Goal: Contribute content: Contribute content

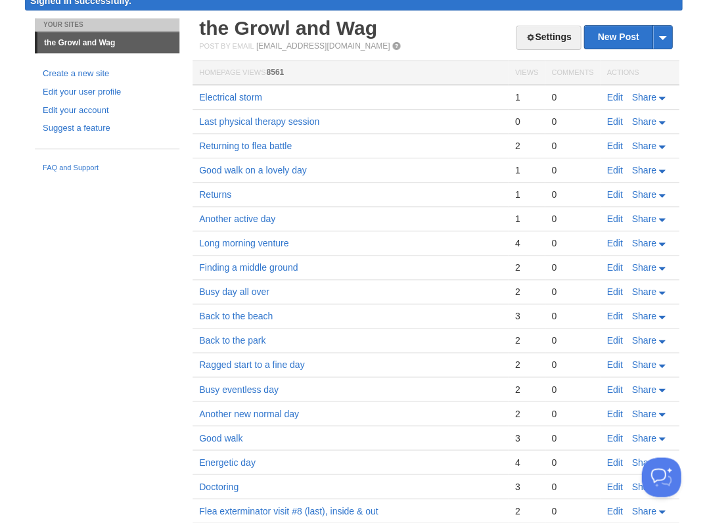
scroll to position [58, 0]
click at [608, 97] on link "Edit" at bounding box center [614, 97] width 16 height 11
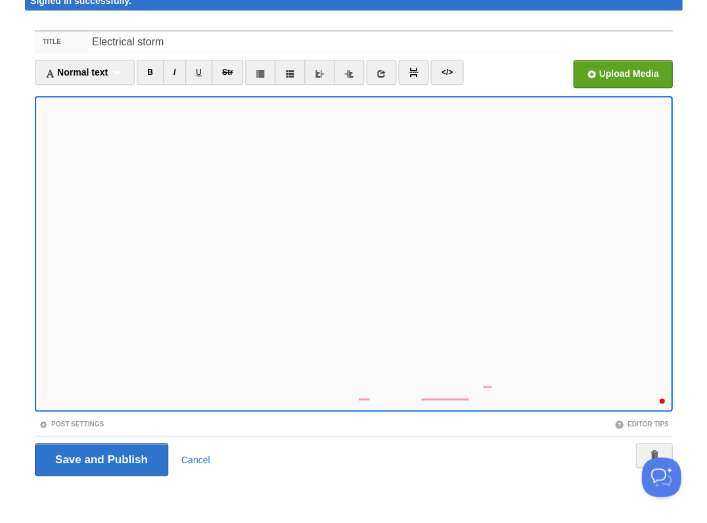
scroll to position [557, 0]
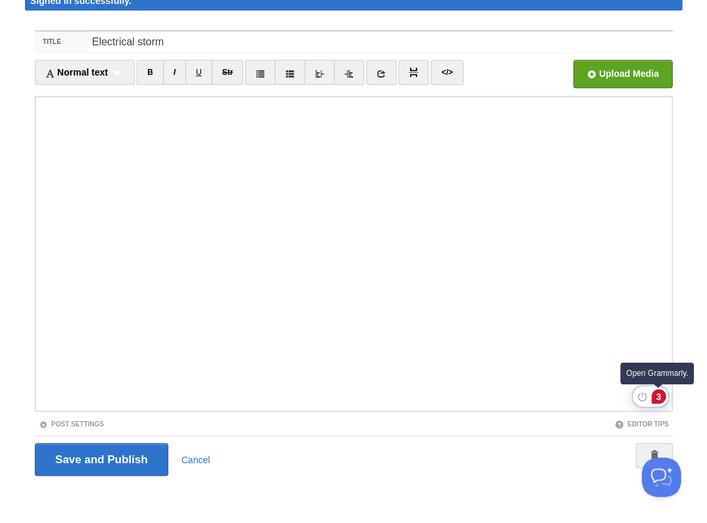
click at [661, 394] on div "3" at bounding box center [658, 396] width 14 height 14
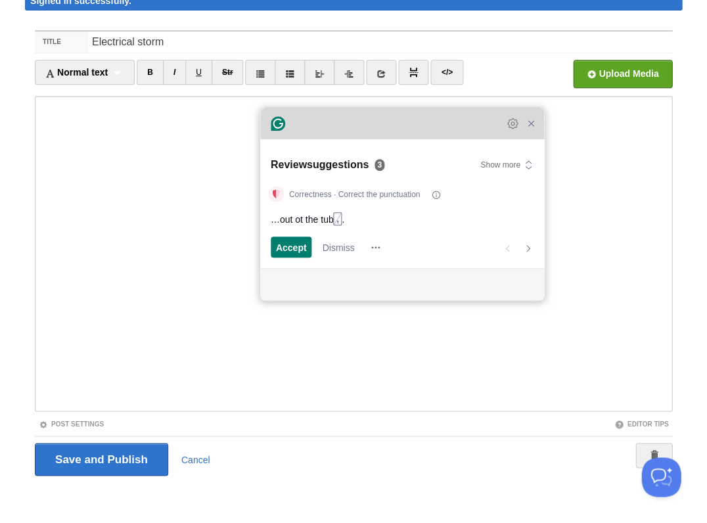
drag, startPoint x: 476, startPoint y: 210, endPoint x: 353, endPoint y: 127, distance: 148.5
click at [353, 127] on div "Grammarly Assistant Review suggestions 3 Show more Correctness · Correct the pu…" at bounding box center [402, 204] width 284 height 193
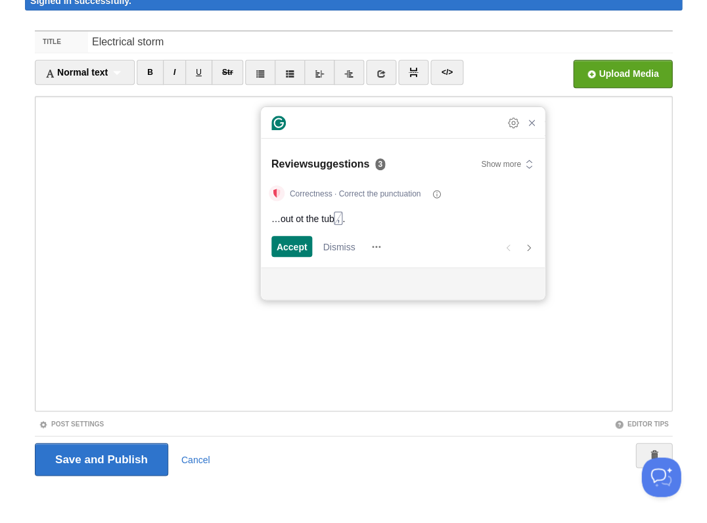
scroll to position [580, 0]
click at [281, 244] on span "Accept" at bounding box center [292, 247] width 31 height 14
click at [290, 244] on span "Accept" at bounding box center [292, 247] width 31 height 14
click at [292, 242] on span "Accept" at bounding box center [292, 247] width 31 height 14
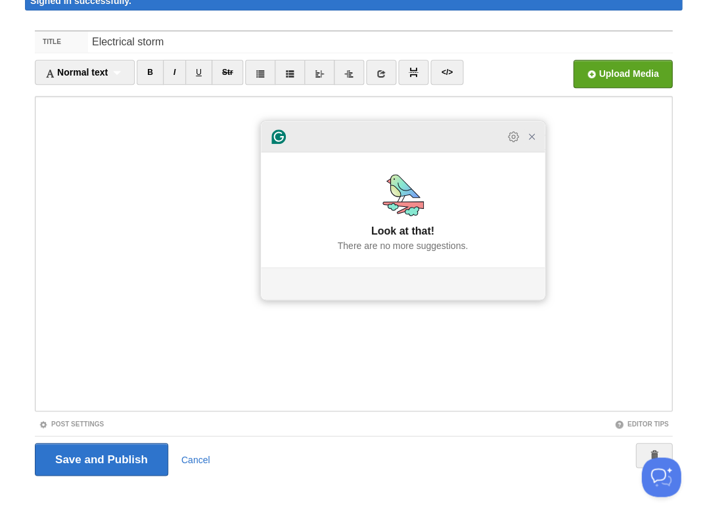
click at [536, 145] on icon "Close Grammarly Assistant" at bounding box center [532, 137] width 16 height 16
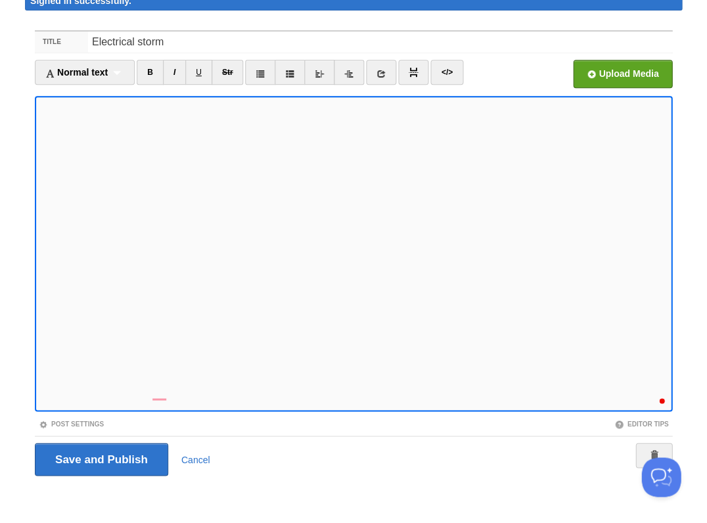
scroll to position [592, 0]
click at [100, 457] on input "Save and Publish" at bounding box center [101, 459] width 133 height 33
